Goal: Task Accomplishment & Management: Manage account settings

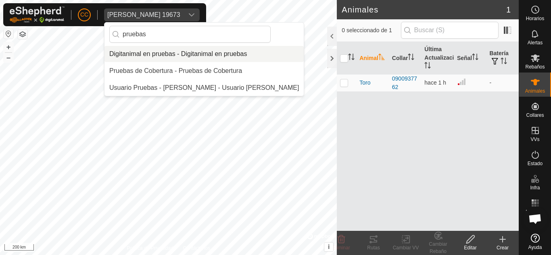
type input "pruebas"
click at [197, 60] on li "Digitanimal en pruebas - Digitanimal en pruebas" at bounding box center [203, 54] width 199 height 16
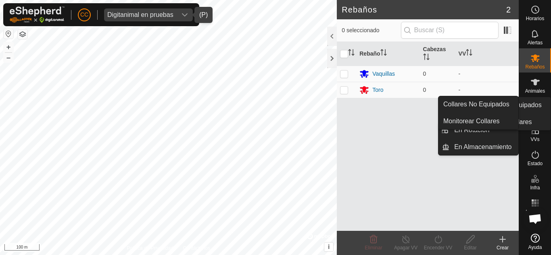
click at [538, 106] on icon at bounding box center [534, 106] width 7 height 7
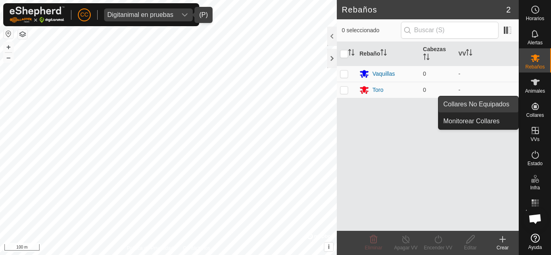
click at [501, 107] on link "Collares No Equipados" at bounding box center [478, 104] width 80 height 16
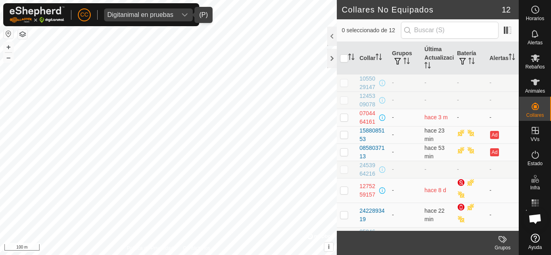
scroll to position [0, 0]
click at [537, 81] on icon at bounding box center [534, 82] width 9 height 6
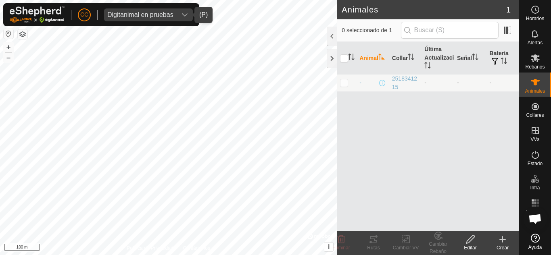
click at [510, 245] on div "Crear" at bounding box center [502, 247] width 32 height 7
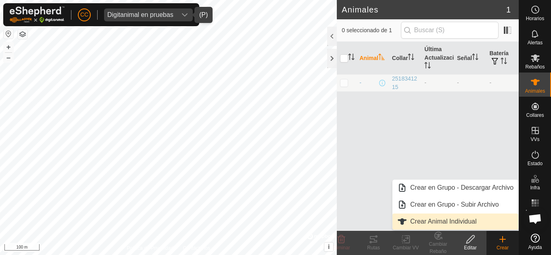
click at [457, 218] on link "Crear Animal Individual" at bounding box center [455, 222] width 126 height 16
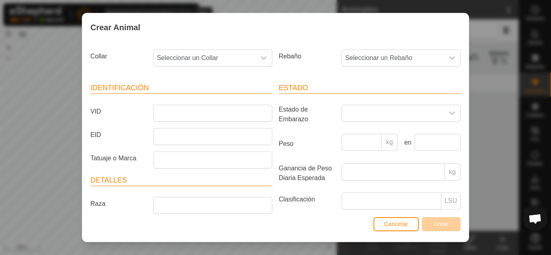
click at [256, 60] on div "dropdown trigger" at bounding box center [264, 58] width 16 height 16
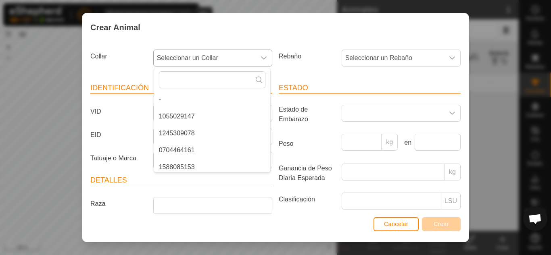
click at [212, 116] on li "1055029147" at bounding box center [212, 116] width 116 height 16
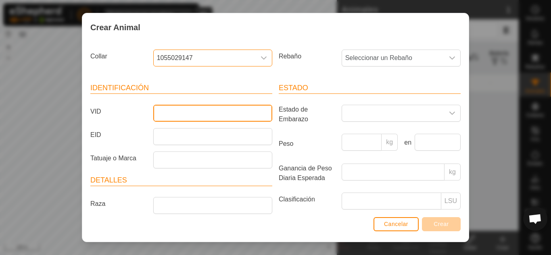
click at [211, 116] on input "VID" at bounding box center [212, 113] width 119 height 17
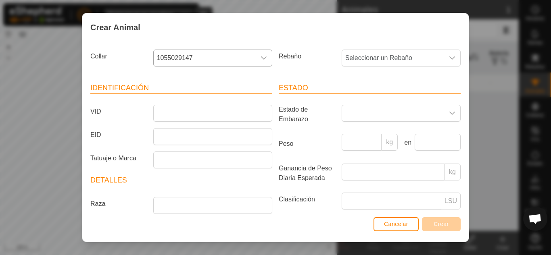
click at [316, 103] on article "Estado Estado de Embarazo Peso kg en Ganancia de Peso Diaria Esperada kg Clasif…" at bounding box center [369, 174] width 182 height 182
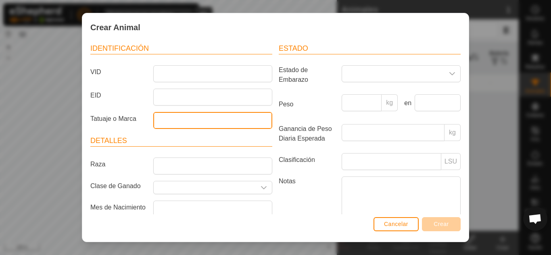
click at [244, 121] on input "Tatuaje o Marca" at bounding box center [212, 120] width 119 height 17
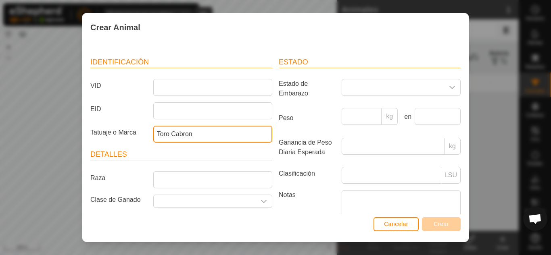
scroll to position [26, 0]
type input "Toro Cabron"
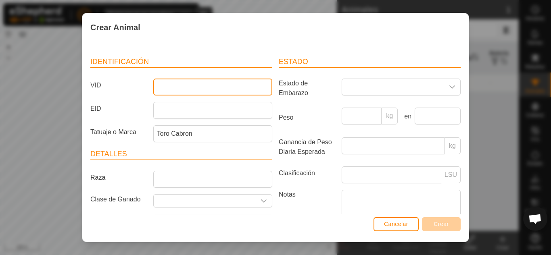
click at [186, 88] on input "VID" at bounding box center [212, 87] width 119 height 17
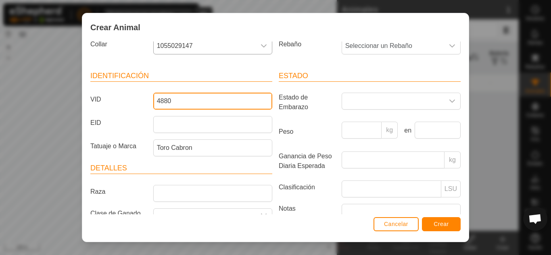
scroll to position [11, 0]
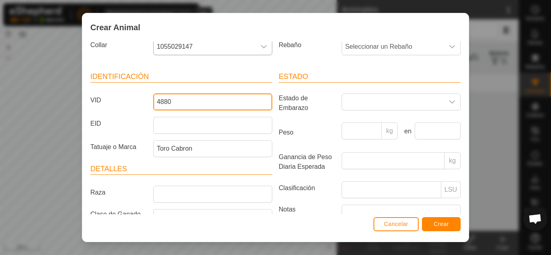
type input "4880"
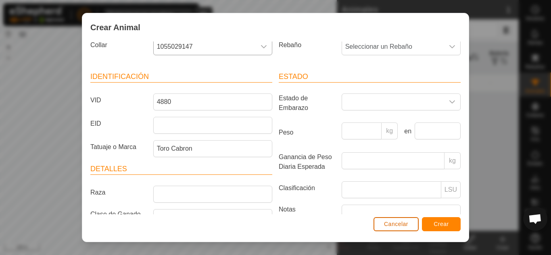
click at [403, 224] on span "Cancelar" at bounding box center [396, 224] width 24 height 6
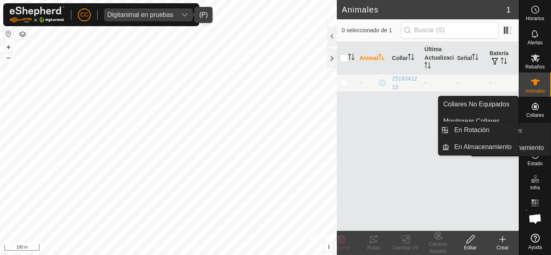
click at [533, 130] on icon at bounding box center [534, 130] width 7 height 7
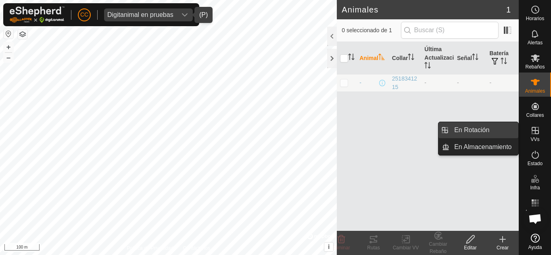
click at [502, 128] on link "En Rotación" at bounding box center [483, 130] width 69 height 16
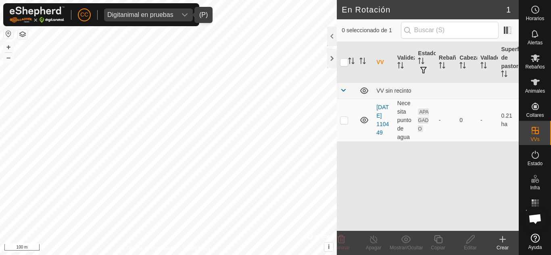
click at [503, 242] on icon at bounding box center [502, 240] width 10 height 10
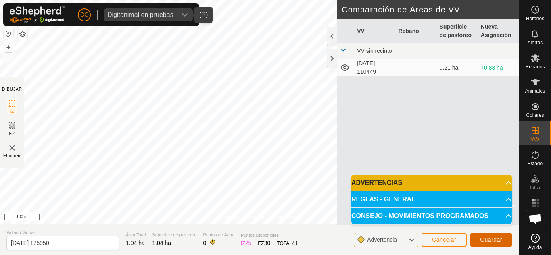
click at [494, 239] on span "Guardar" at bounding box center [491, 240] width 22 height 6
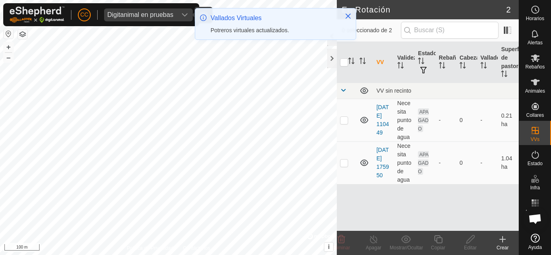
click at [500, 241] on icon at bounding box center [502, 240] width 10 height 10
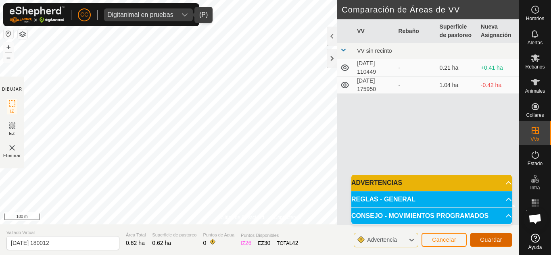
click at [485, 242] on span "Guardar" at bounding box center [491, 240] width 22 height 6
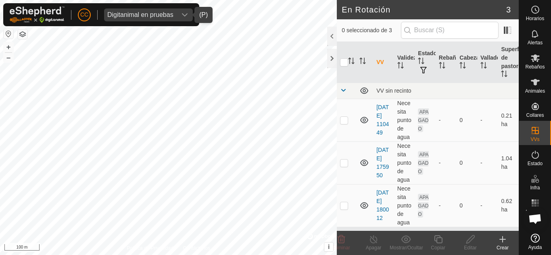
click at [504, 248] on div "Crear" at bounding box center [502, 247] width 32 height 7
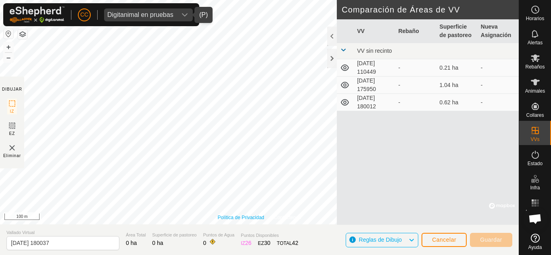
click at [251, 220] on link "Política de Privacidad" at bounding box center [241, 217] width 46 height 7
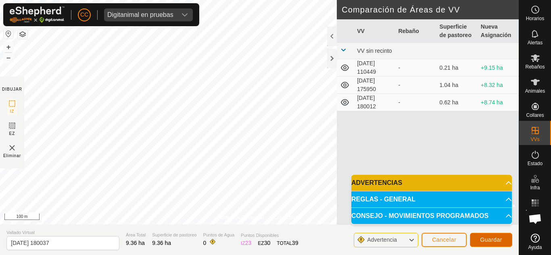
click at [487, 239] on span "Guardar" at bounding box center [491, 240] width 22 height 6
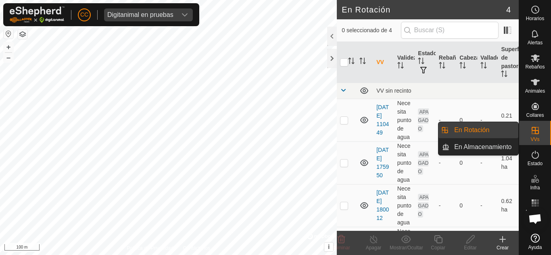
click at [471, 125] on link "En Rotación" at bounding box center [483, 130] width 69 height 16
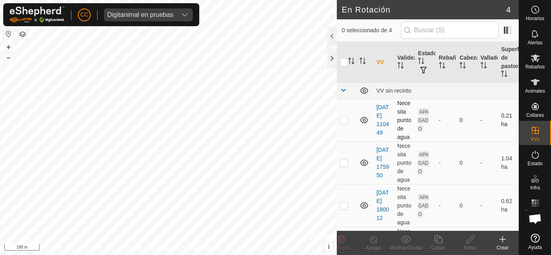
click at [341, 121] on p-checkbox at bounding box center [344, 120] width 8 height 6
checkbox input "true"
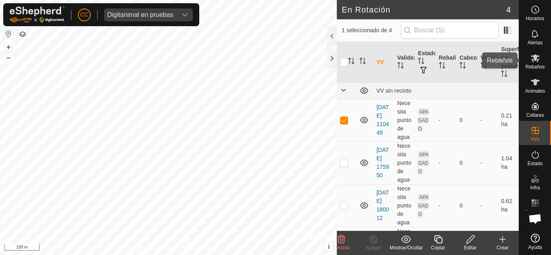
click at [540, 63] on es-mob-svg-icon at bounding box center [535, 58] width 15 height 13
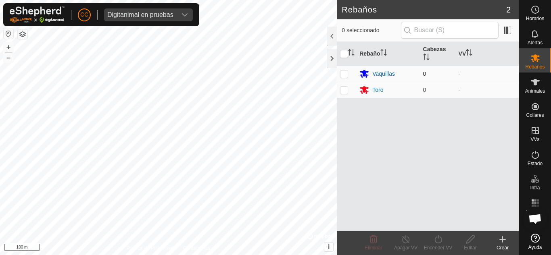
click at [346, 77] on p-checkbox at bounding box center [344, 74] width 8 height 6
checkbox input "true"
click at [532, 83] on icon at bounding box center [535, 82] width 10 height 10
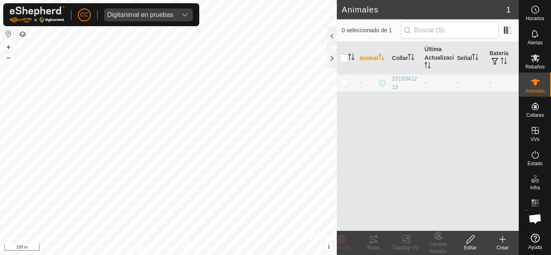
click at [343, 85] on p-checkbox at bounding box center [344, 82] width 8 height 6
checkbox input "true"
click at [407, 244] on div "Cambiar VV" at bounding box center [405, 247] width 32 height 7
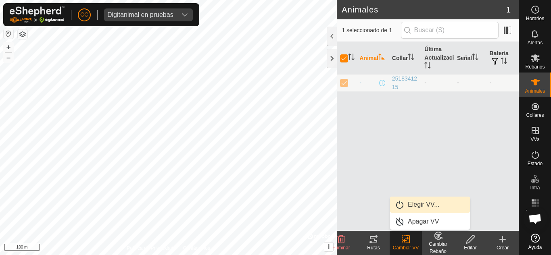
click at [424, 198] on link "Elegir VV..." at bounding box center [430, 205] width 80 height 16
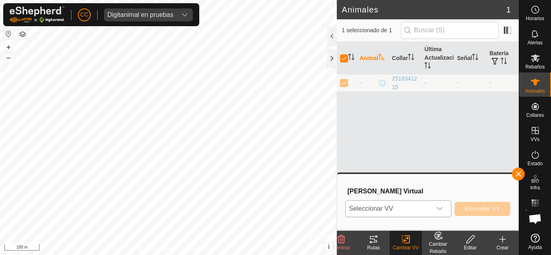
click at [443, 206] on icon "dropdown trigger" at bounding box center [439, 209] width 6 height 6
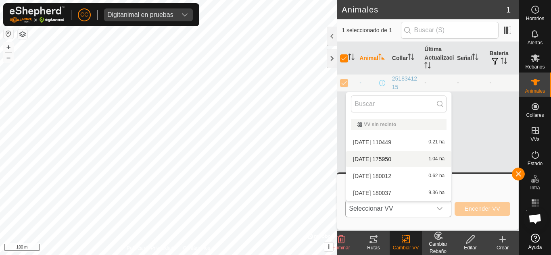
click at [405, 158] on li "[DATE] 175950 1.04 ha" at bounding box center [398, 159] width 105 height 16
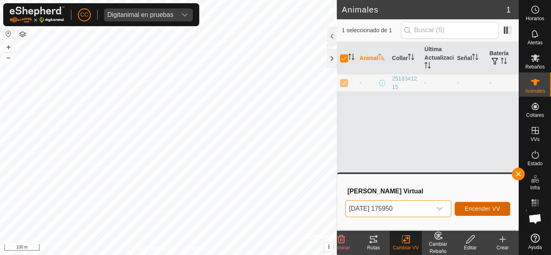
click at [468, 206] on span "Encender VV" at bounding box center [481, 209] width 35 height 6
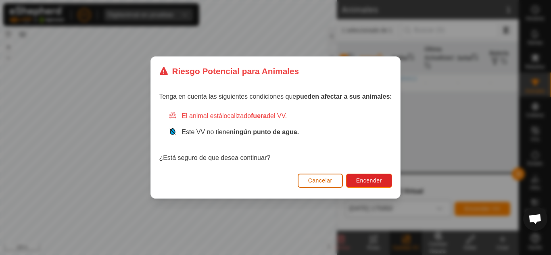
click at [319, 179] on span "Cancelar" at bounding box center [320, 180] width 24 height 6
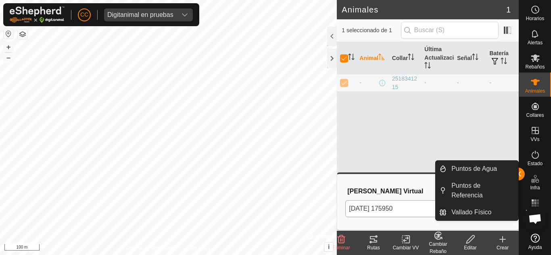
click at [526, 172] on div "Infra" at bounding box center [535, 181] width 32 height 24
click at [517, 175] on link "Puntos de Agua" at bounding box center [482, 169] width 72 height 16
